Goal: Check status: Check status

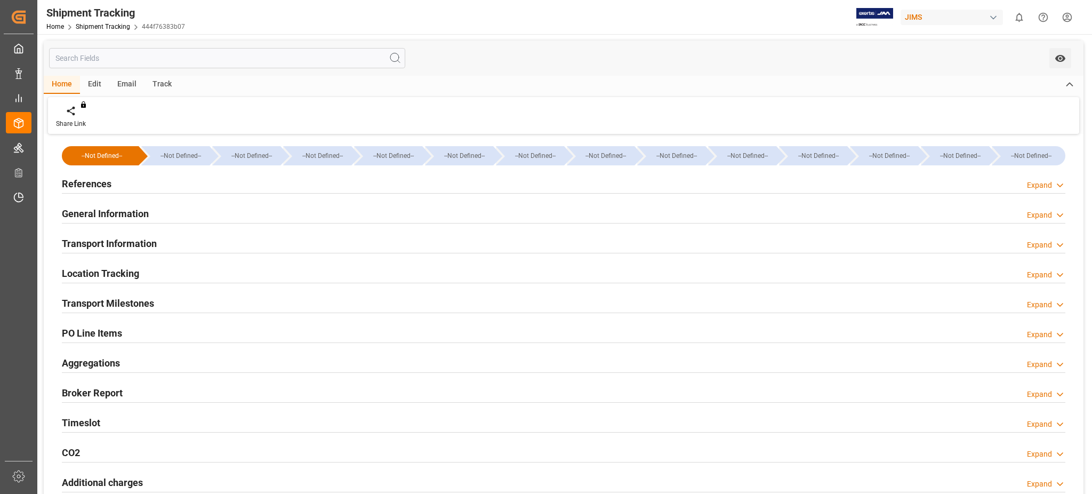
click at [100, 183] on h2 "References" at bounding box center [87, 183] width 50 height 14
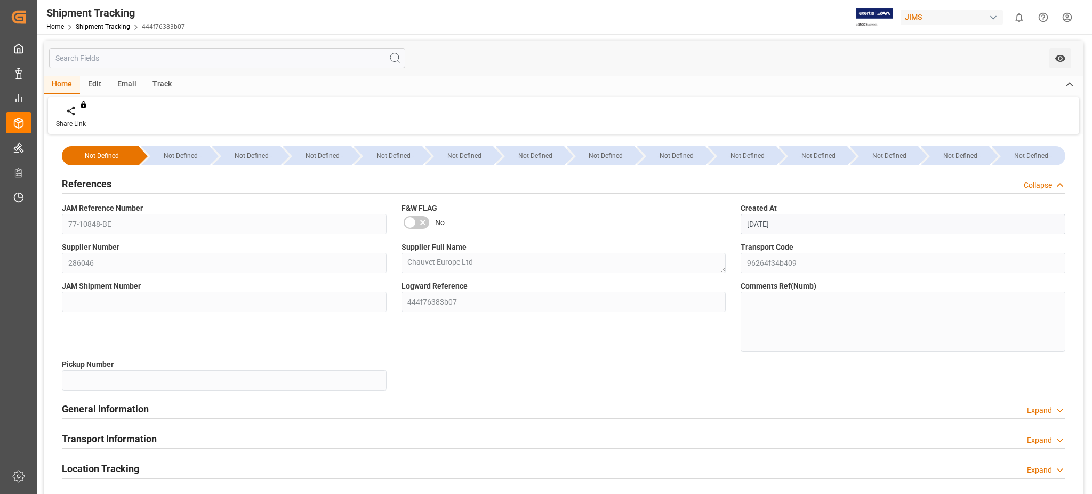
click at [100, 183] on h2 "References" at bounding box center [87, 183] width 50 height 14
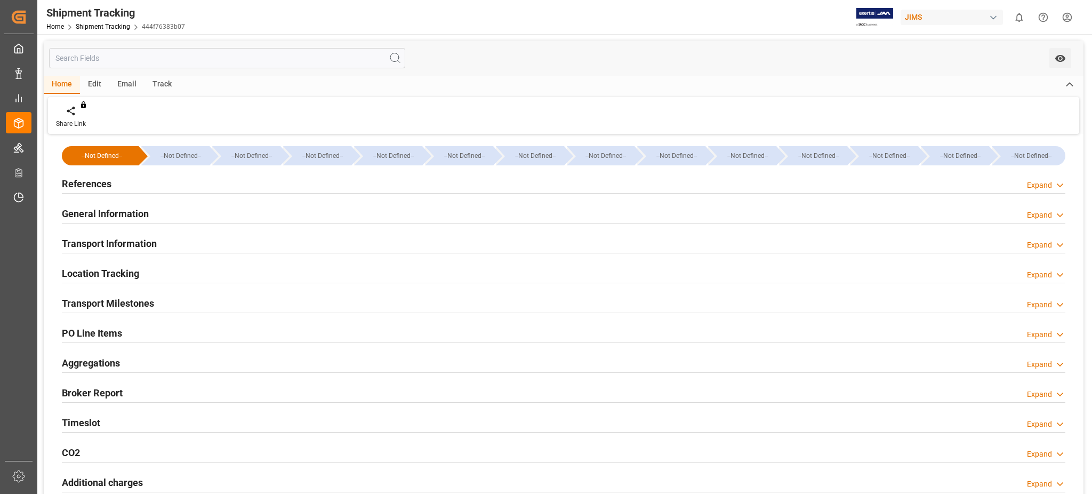
click at [95, 21] on div "Home Shipment Tracking 444f76383b07" at bounding box center [115, 26] width 139 height 11
click at [99, 31] on div "Home Shipment Tracking 444f76383b07" at bounding box center [115, 26] width 139 height 11
click at [103, 28] on link "Shipment Tracking" at bounding box center [103, 26] width 54 height 7
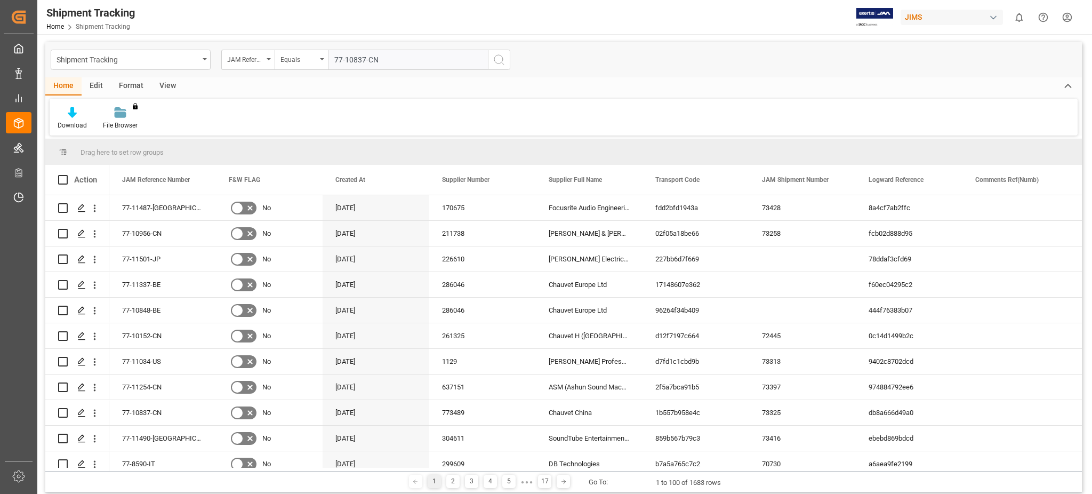
type input "77-10837-CN"
click at [494, 59] on circle "search button" at bounding box center [498, 59] width 9 height 9
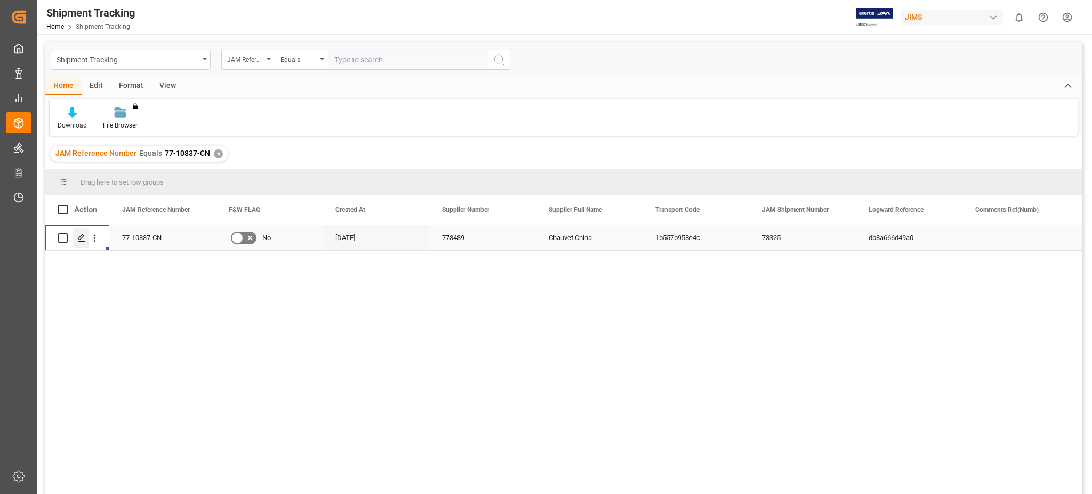
click at [78, 234] on icon "Press SPACE to select this row." at bounding box center [81, 238] width 9 height 9
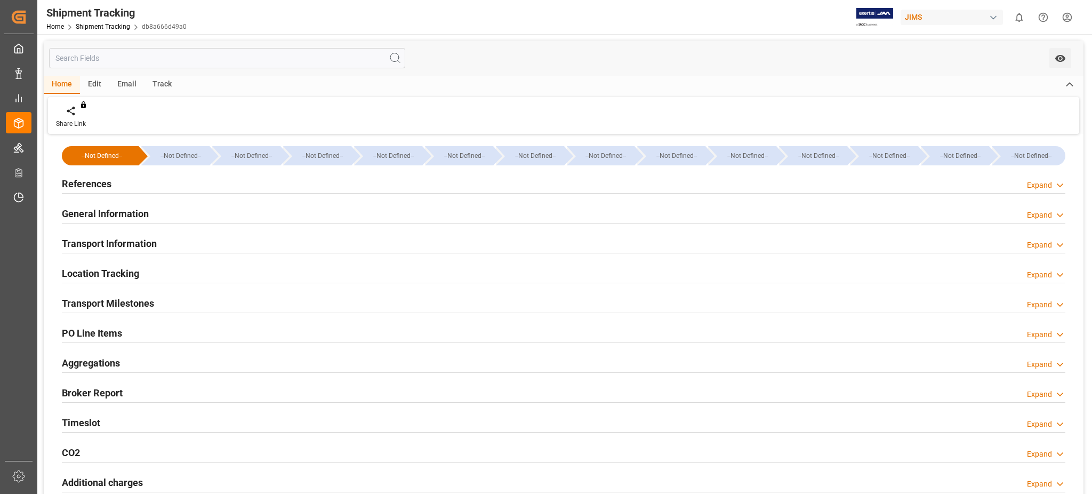
type input "Evergreen"
type input "Evergreen Marine Corp."
type input "9198109"
type input "284777.5"
click at [135, 236] on h2 "Transport Information" at bounding box center [109, 243] width 95 height 14
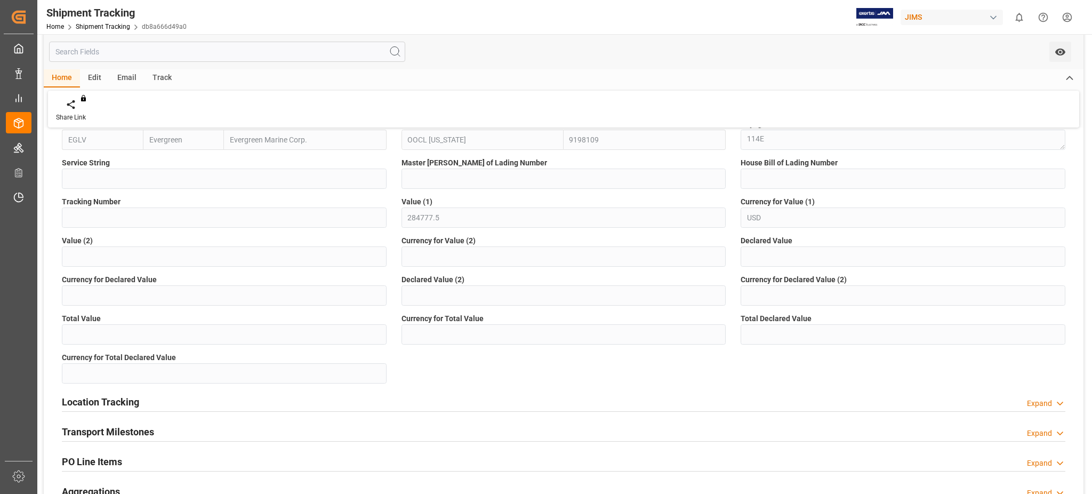
scroll to position [284, 0]
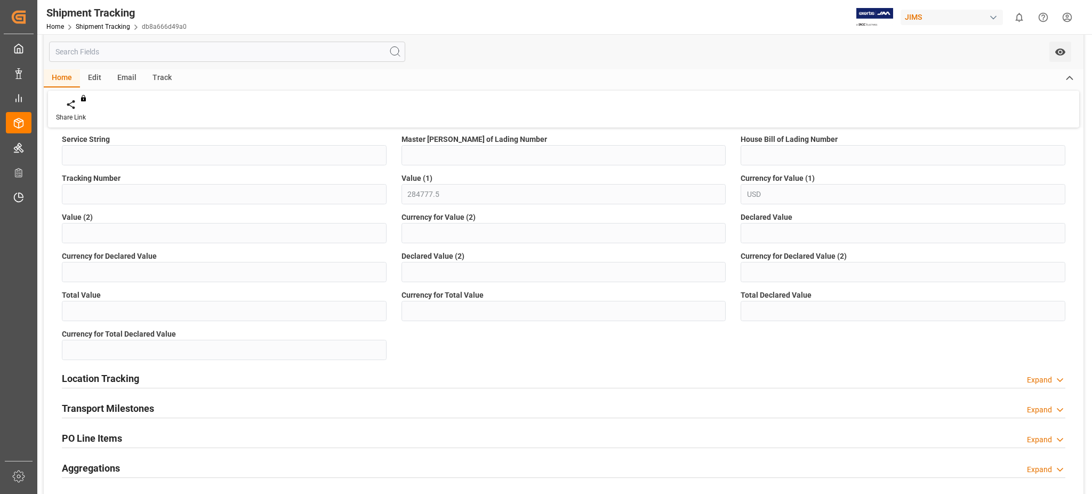
click at [121, 402] on h2 "Transport Milestones" at bounding box center [108, 408] width 92 height 14
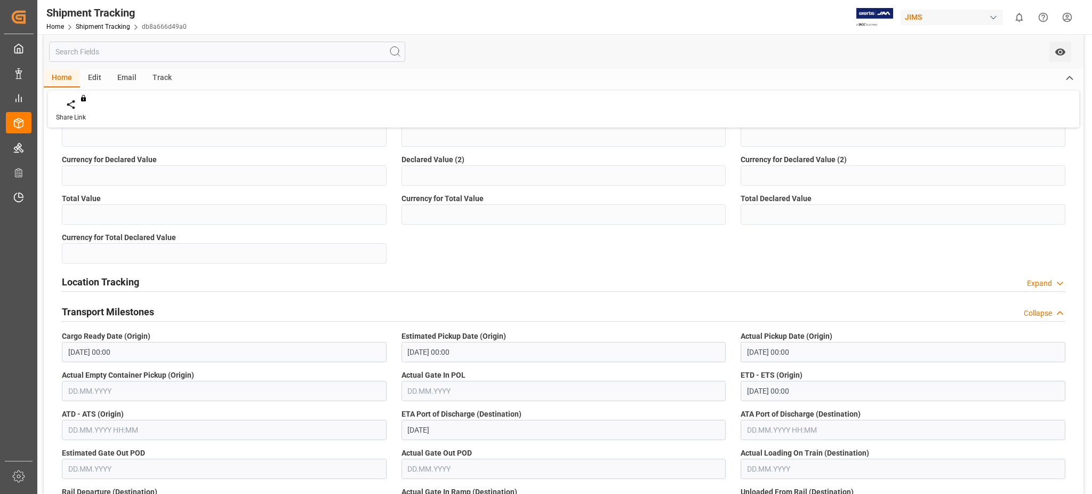
scroll to position [355, 0]
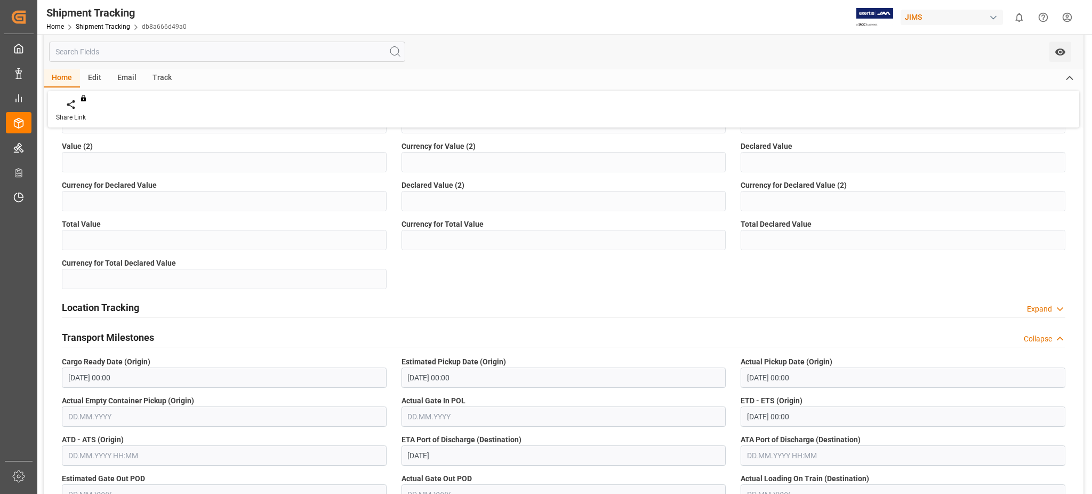
click at [125, 332] on h2 "Transport Milestones" at bounding box center [108, 337] width 92 height 14
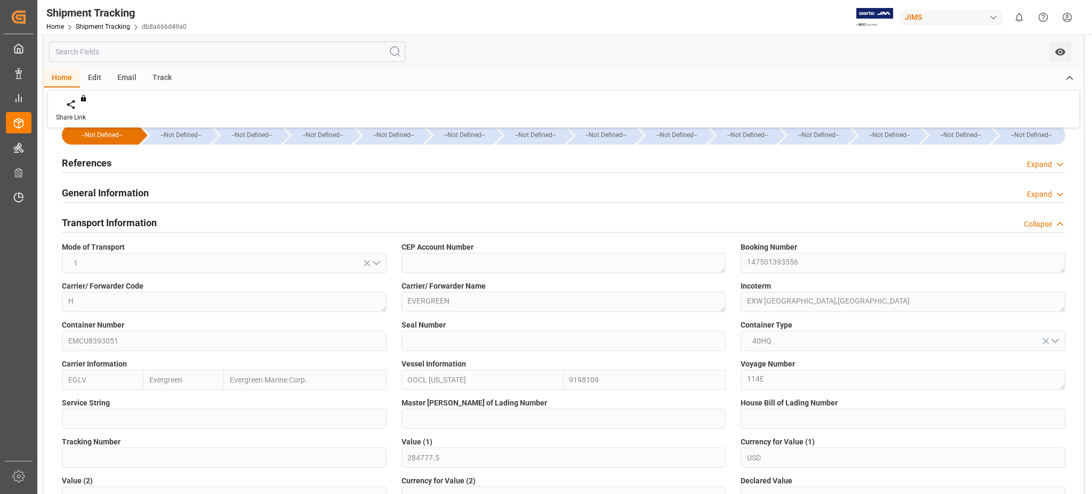
scroll to position [0, 0]
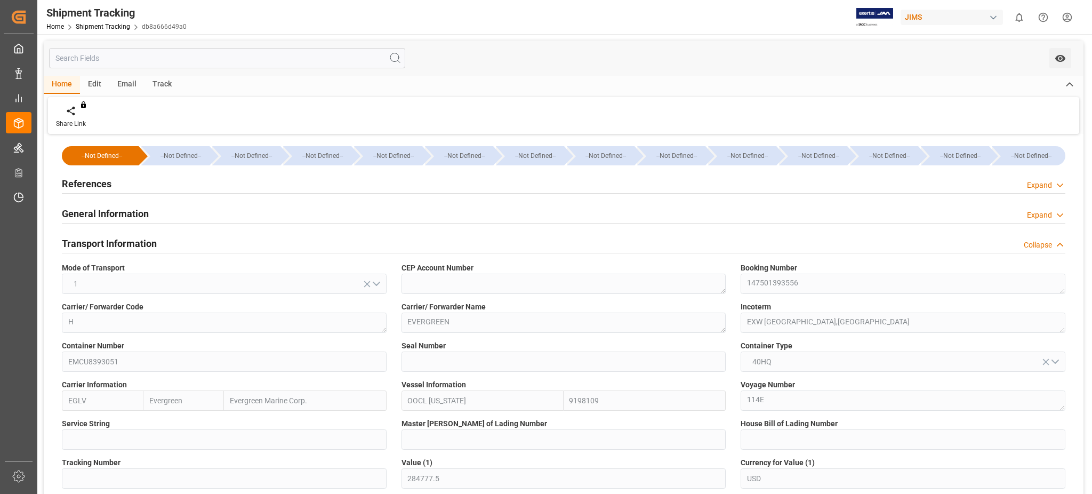
drag, startPoint x: 147, startPoint y: 246, endPoint x: 140, endPoint y: 239, distance: 9.4
click at [147, 246] on h2 "Transport Information" at bounding box center [109, 243] width 95 height 14
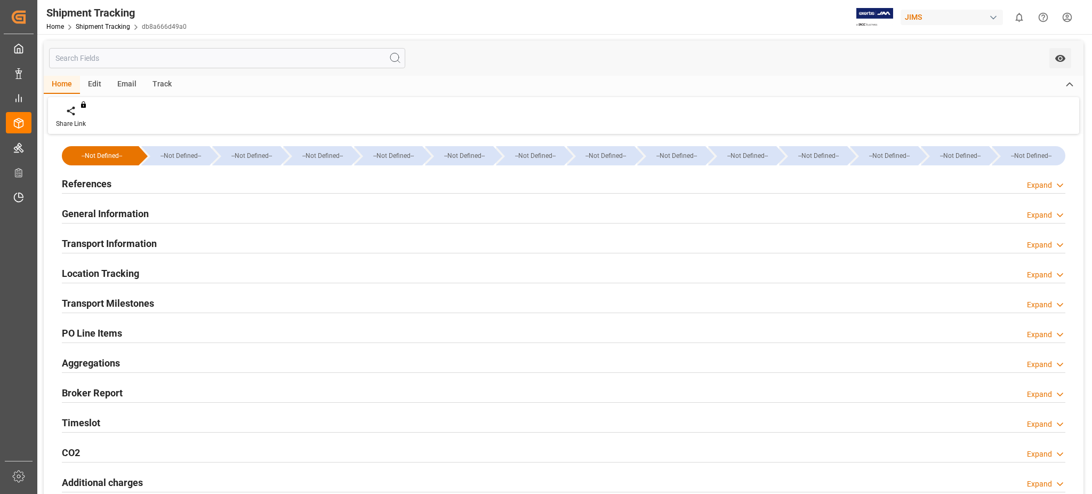
click at [150, 214] on div "General Information Expand" at bounding box center [564, 213] width 1004 height 20
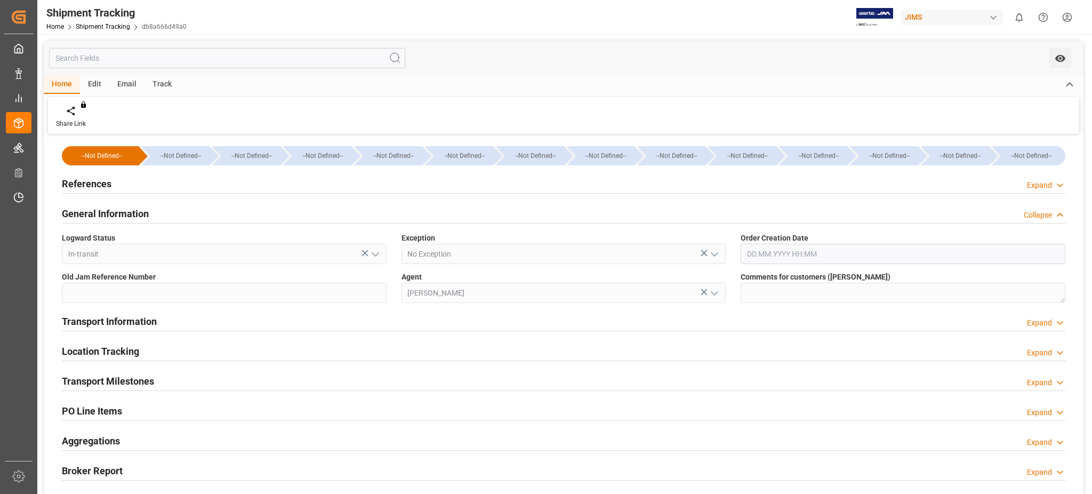
click at [150, 214] on div "General Information Collapse" at bounding box center [564, 213] width 1004 height 20
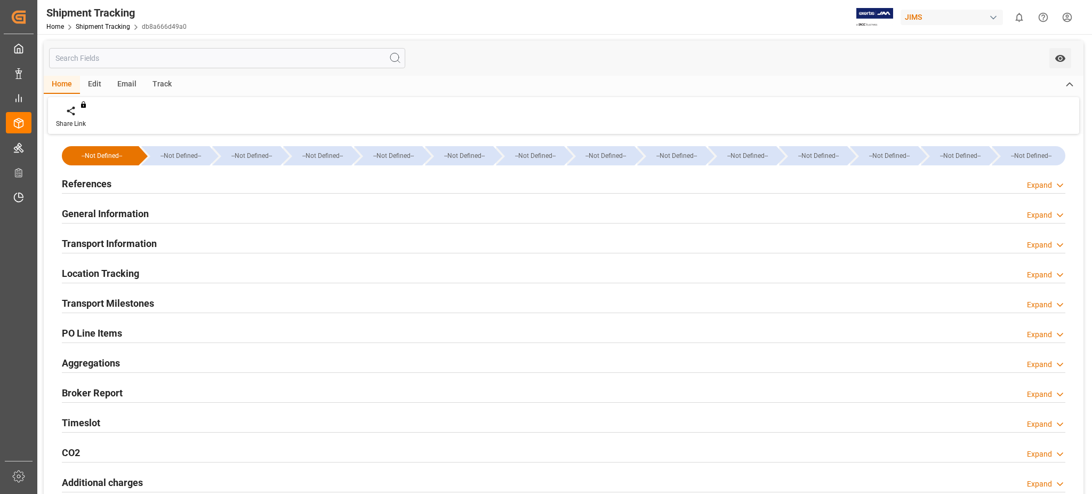
click at [150, 239] on h2 "Transport Information" at bounding box center [109, 243] width 95 height 14
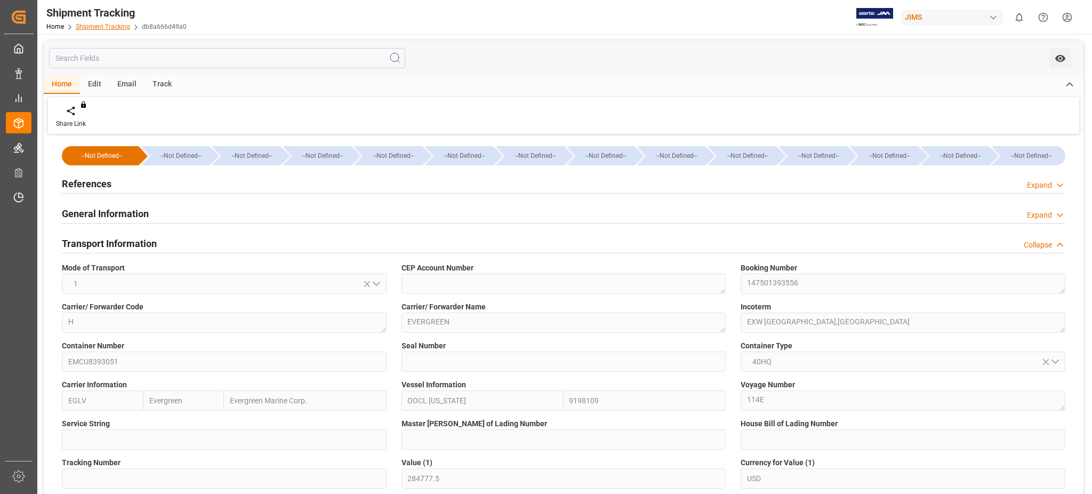
click at [108, 25] on link "Shipment Tracking" at bounding box center [103, 26] width 54 height 7
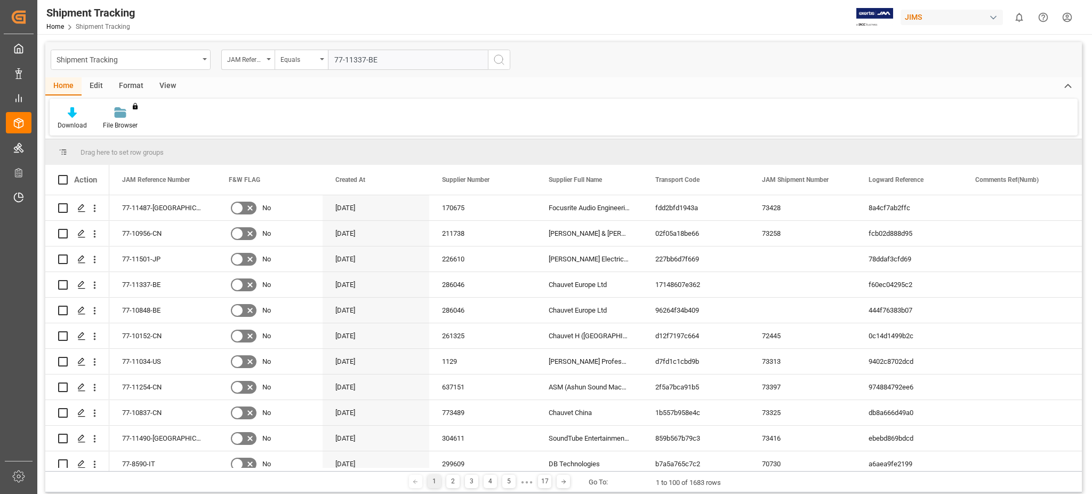
type input "77-11337-BE"
click at [502, 63] on line "search button" at bounding box center [503, 63] width 2 height 2
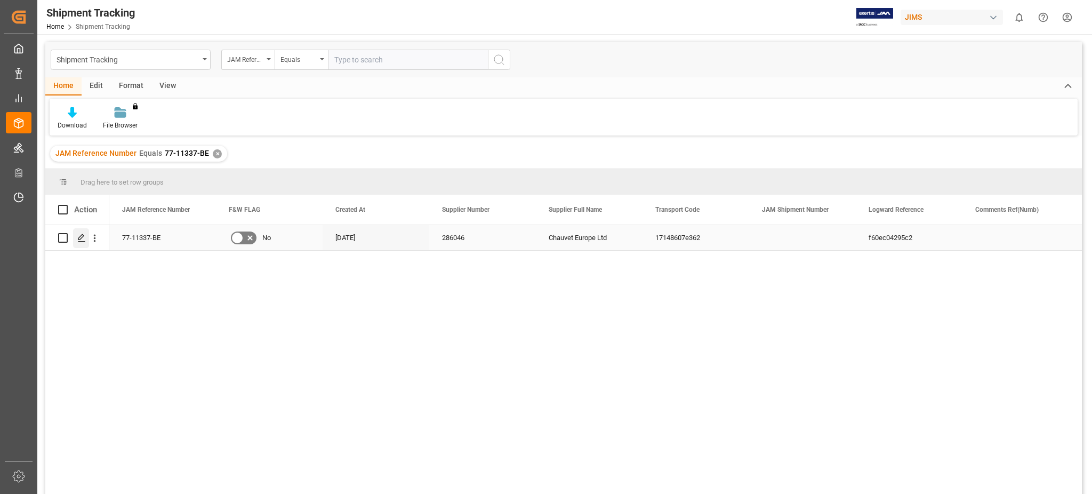
click at [77, 233] on div "Press SPACE to select this row." at bounding box center [81, 238] width 16 height 20
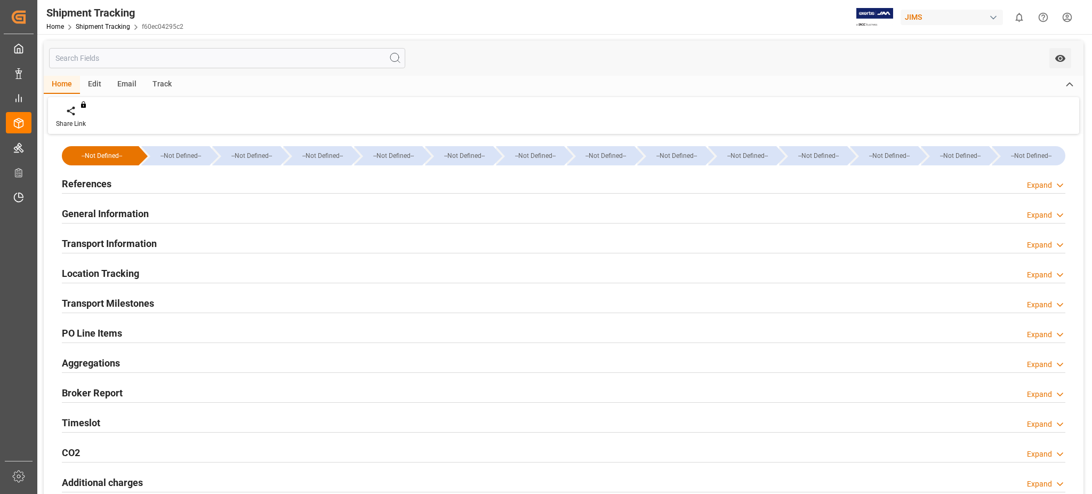
type input "9253741"
click at [147, 243] on h2 "Transport Information" at bounding box center [109, 243] width 95 height 14
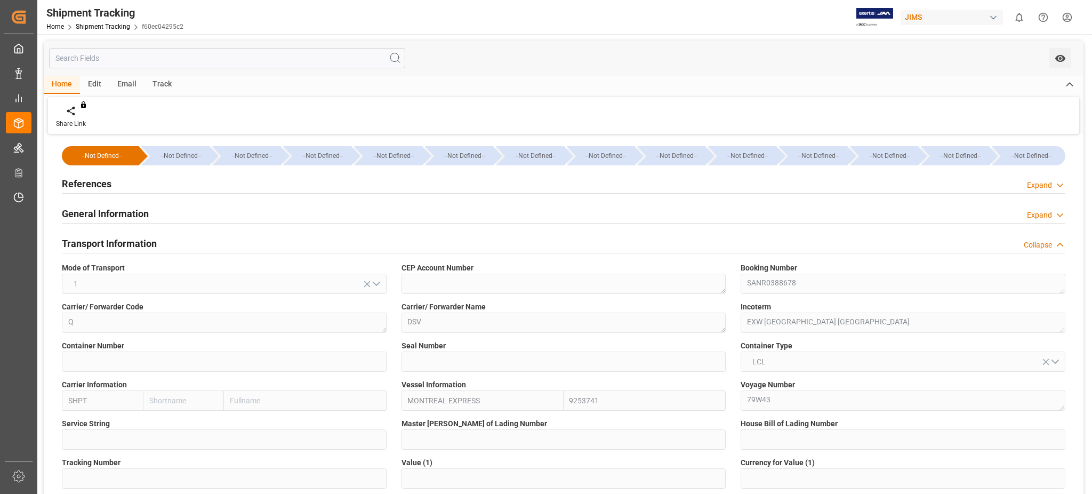
click at [123, 182] on div "References Expand" at bounding box center [564, 183] width 1004 height 20
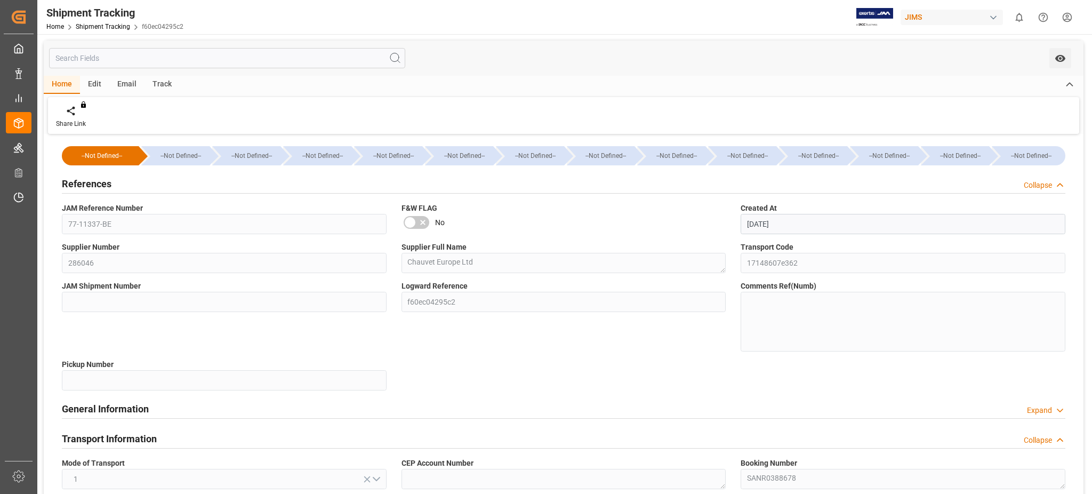
click at [123, 182] on div "References Collapse" at bounding box center [564, 183] width 1004 height 20
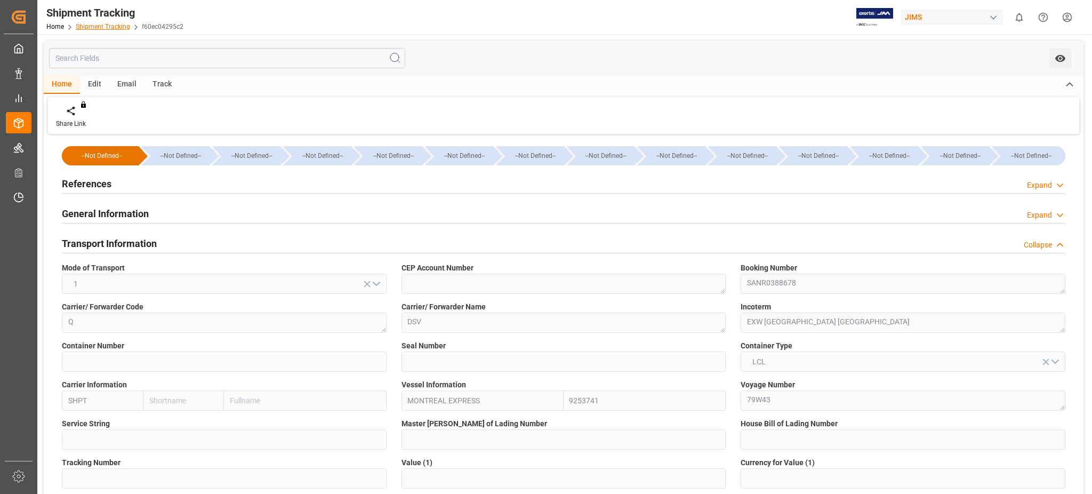
click at [110, 23] on link "Shipment Tracking" at bounding box center [103, 26] width 54 height 7
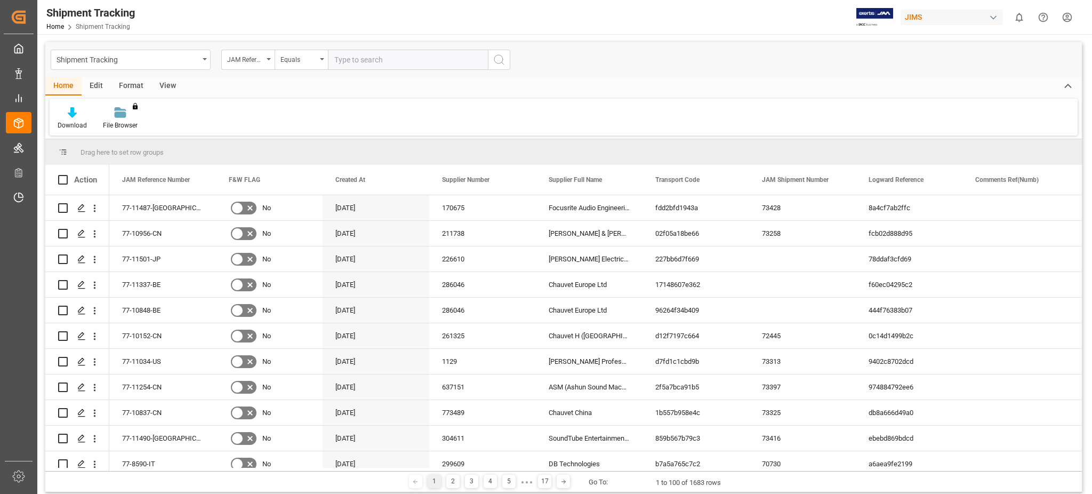
type input "77-10848-BE"
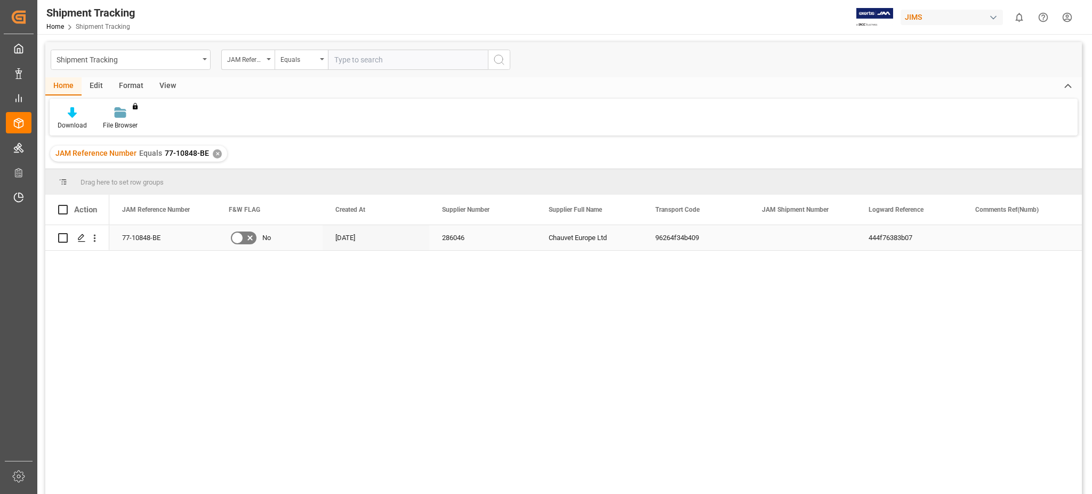
click at [61, 238] on input "Press Space to toggle row selection (unchecked)" at bounding box center [63, 238] width 10 height 10
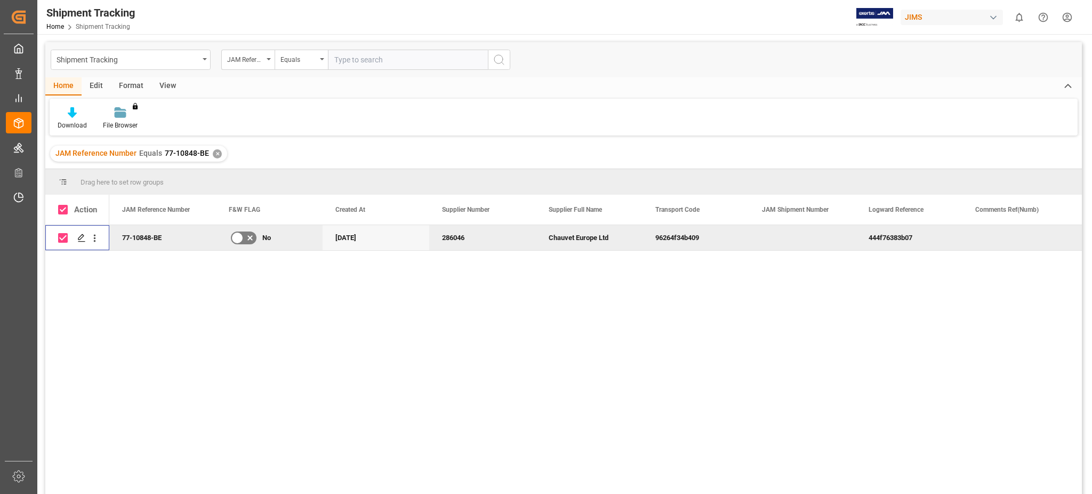
click at [61, 237] on input "Press Space to toggle row selection (checked)" at bounding box center [63, 238] width 10 height 10
checkbox input "false"
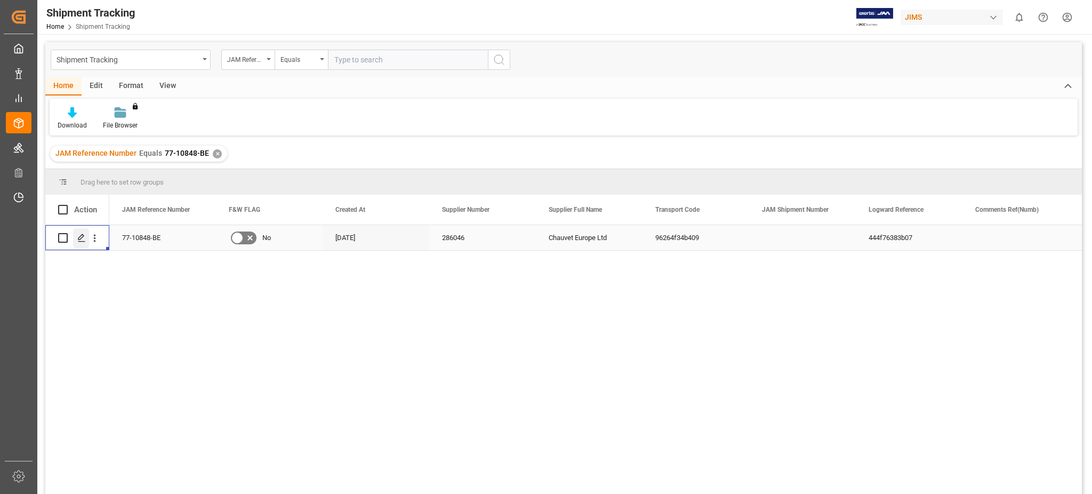
click at [81, 238] on polygon "Press SPACE to select this row." at bounding box center [80, 237] width 5 height 5
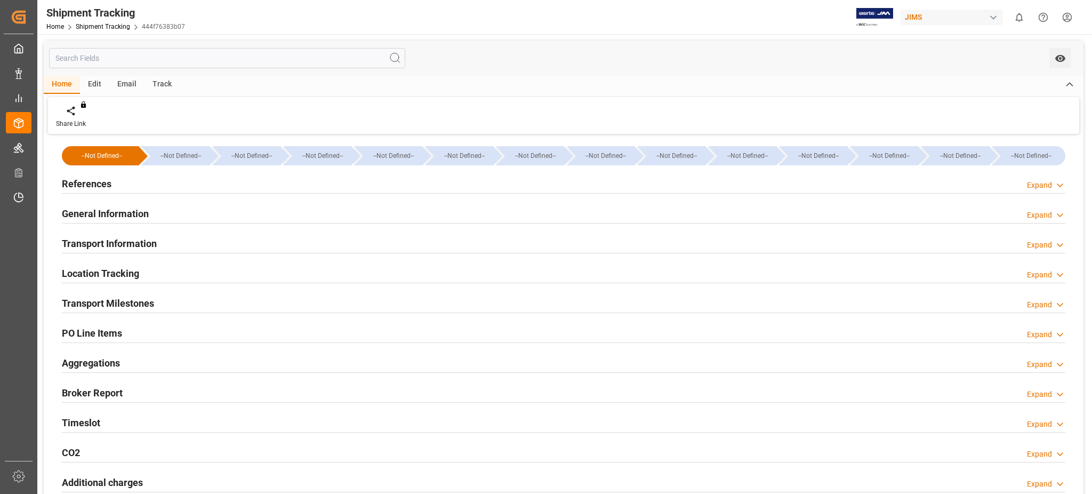
type input "9253739"
click at [106, 242] on h2 "Transport Information" at bounding box center [109, 243] width 95 height 14
